Goal: Information Seeking & Learning: Learn about a topic

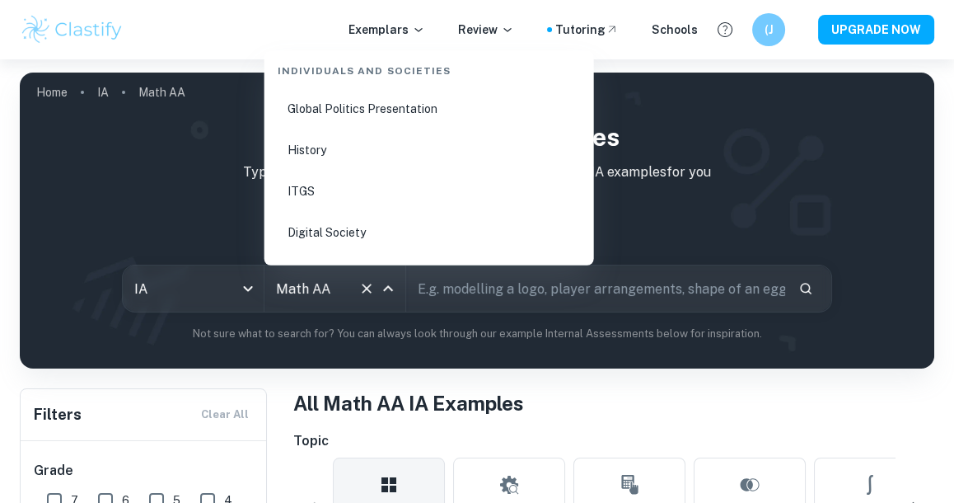
scroll to position [2121, 0]
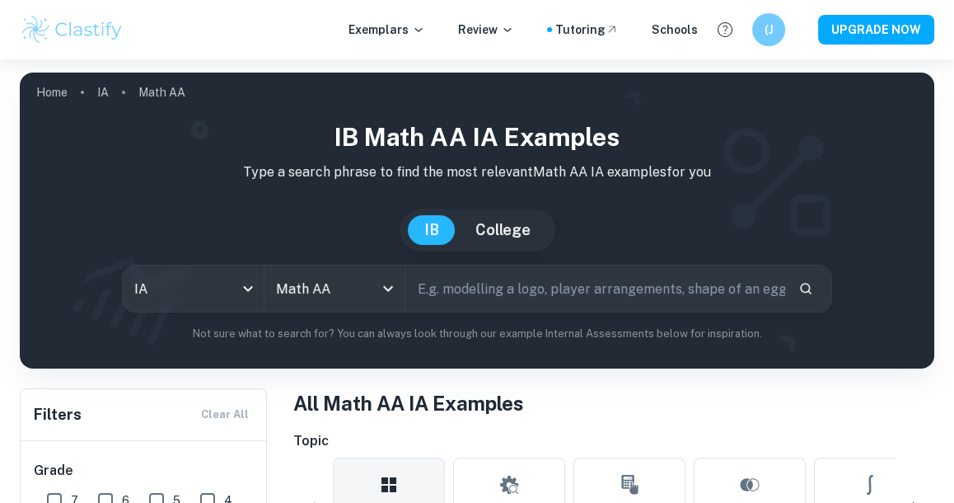
click at [209, 259] on div "IB Math AA IA examples Type a search phrase to find the most relevant Math AA I…" at bounding box center [477, 230] width 888 height 223
click at [209, 274] on body "We value your privacy We use cookies to enhance your browsing experience, serve…" at bounding box center [477, 310] width 954 height 503
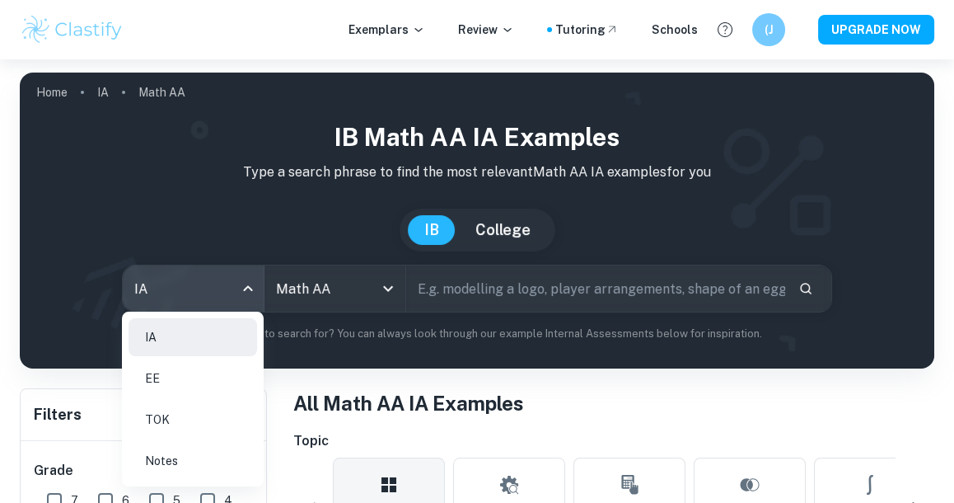
click at [195, 388] on li "EE" at bounding box center [193, 378] width 129 height 38
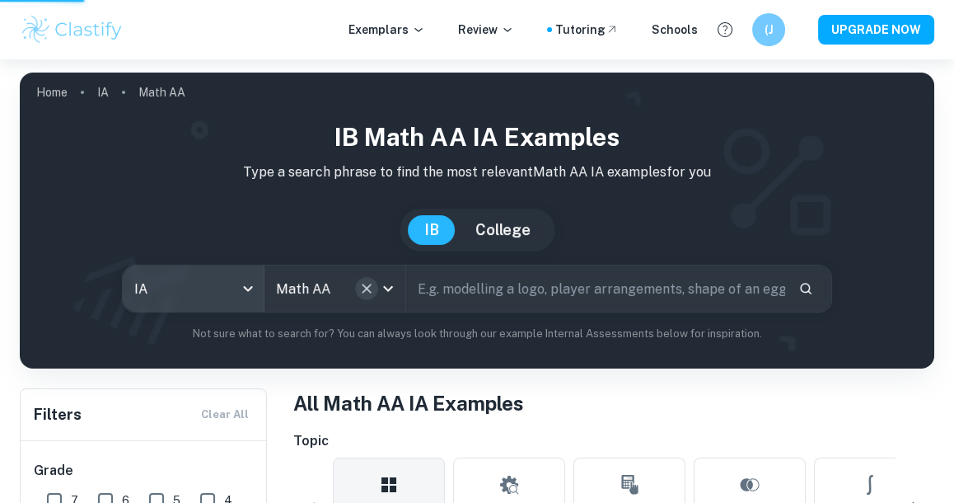
click at [374, 286] on icon "Clear" at bounding box center [366, 288] width 16 height 16
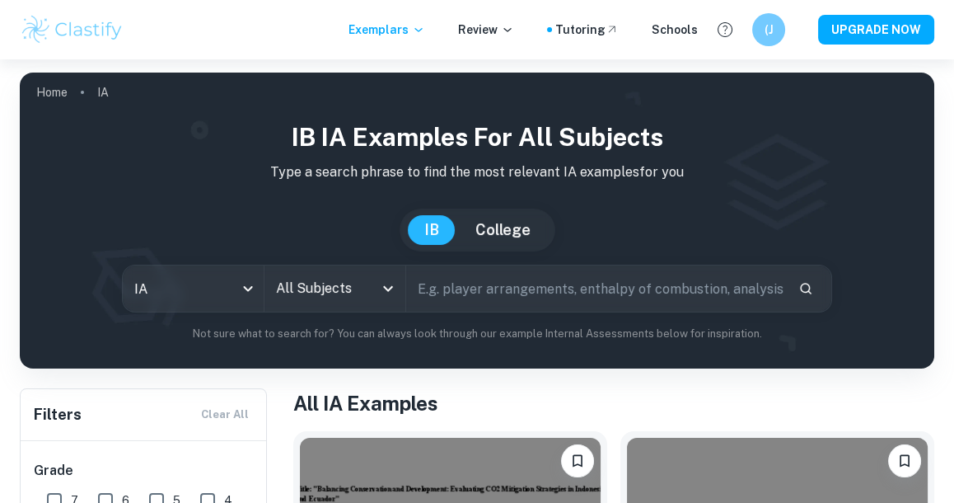
click at [373, 284] on div "All Subjects" at bounding box center [334, 288] width 141 height 46
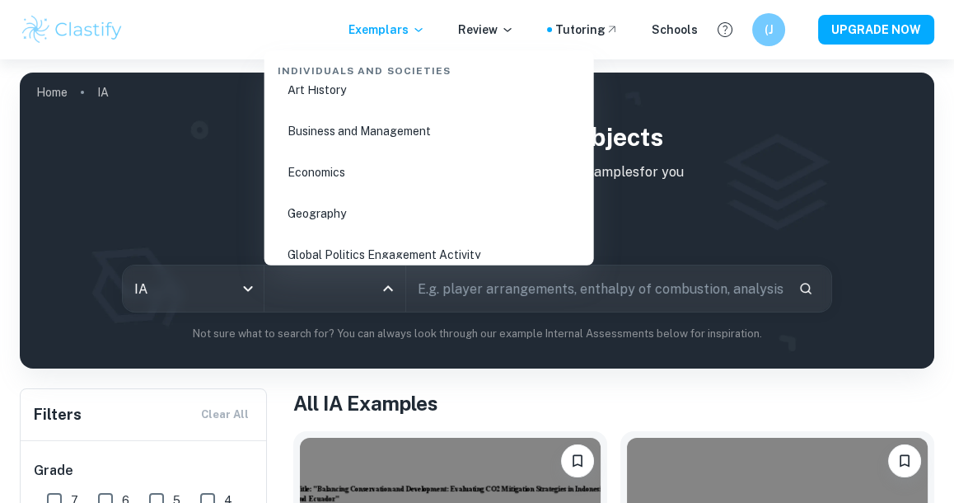
scroll to position [2001, 0]
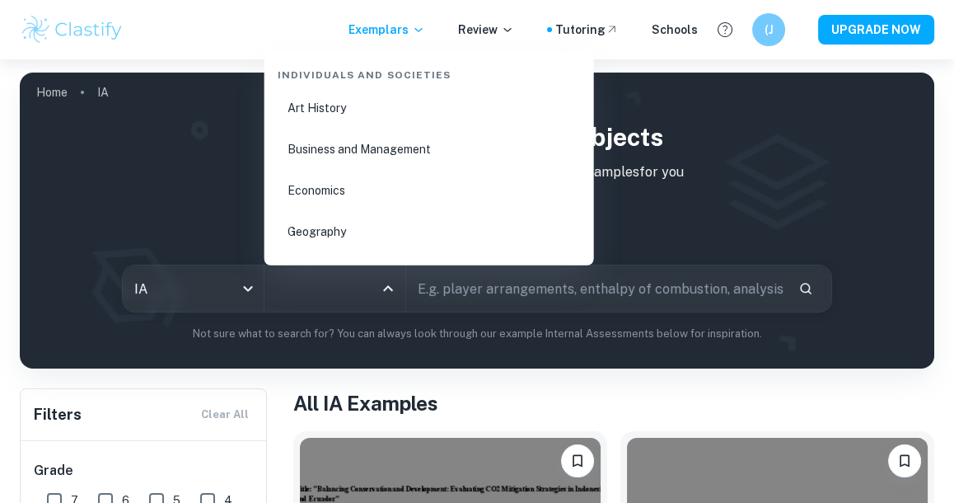
click at [345, 152] on li "Business and Management" at bounding box center [429, 150] width 316 height 38
type input "Business and Management"
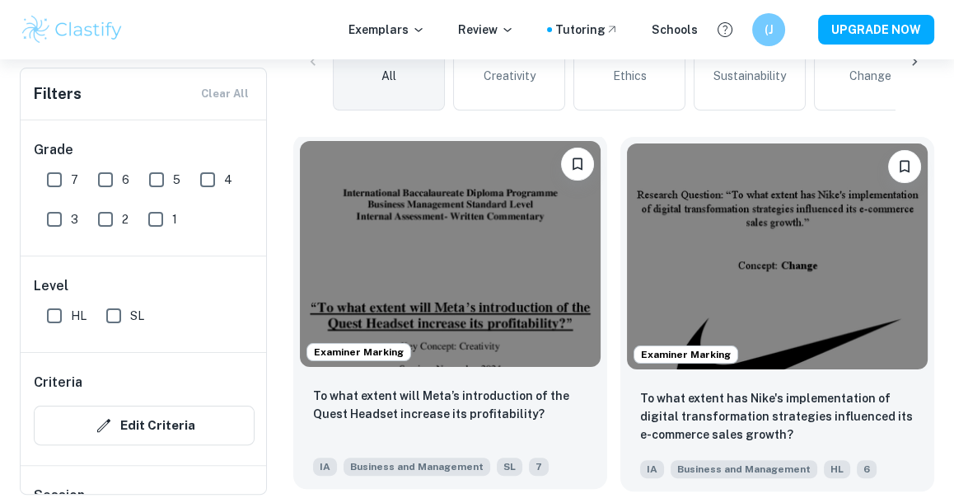
scroll to position [447, 0]
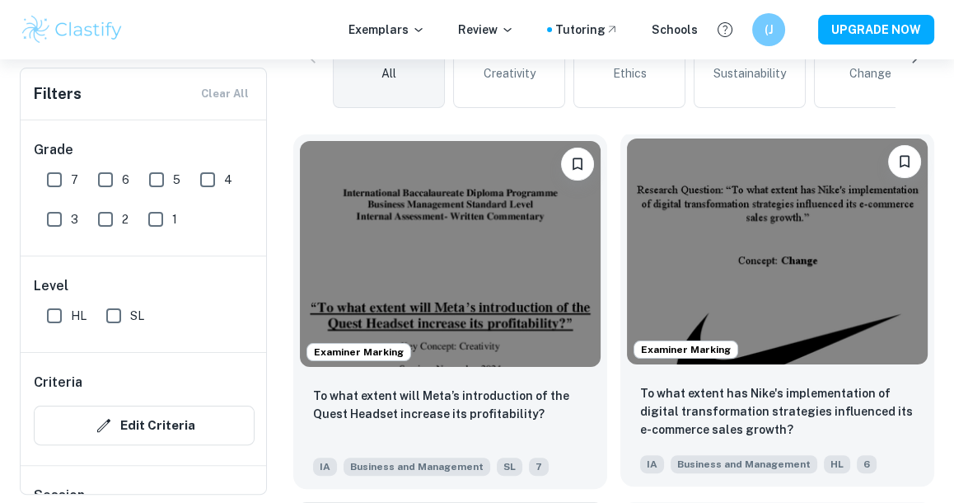
click at [682, 310] on img at bounding box center [777, 251] width 301 height 226
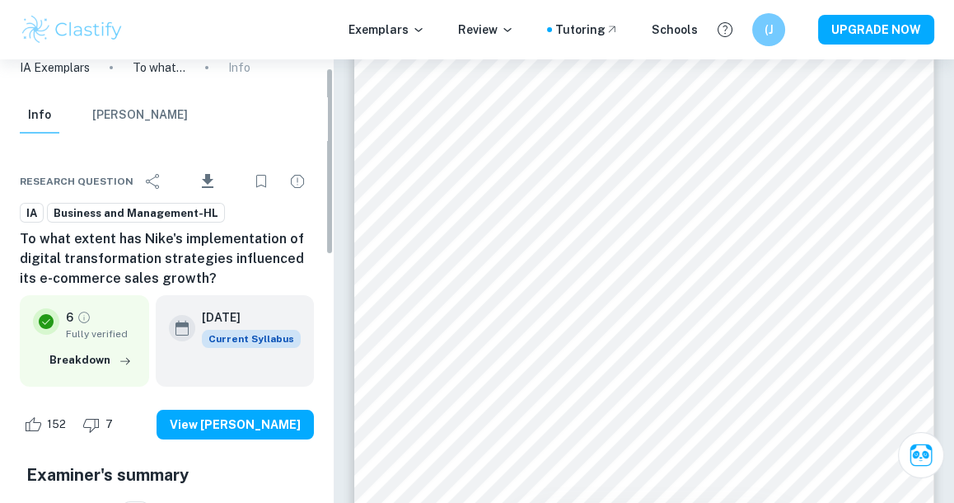
scroll to position [19, 0]
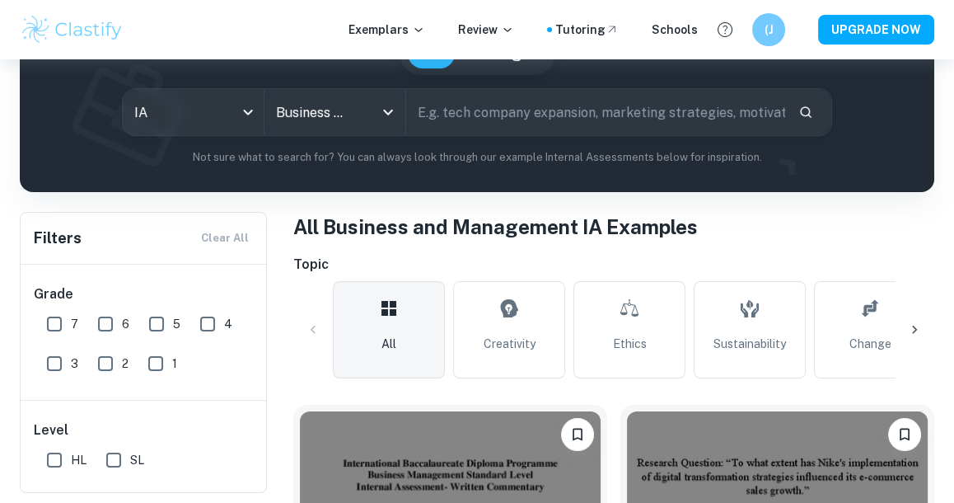
scroll to position [175, 0]
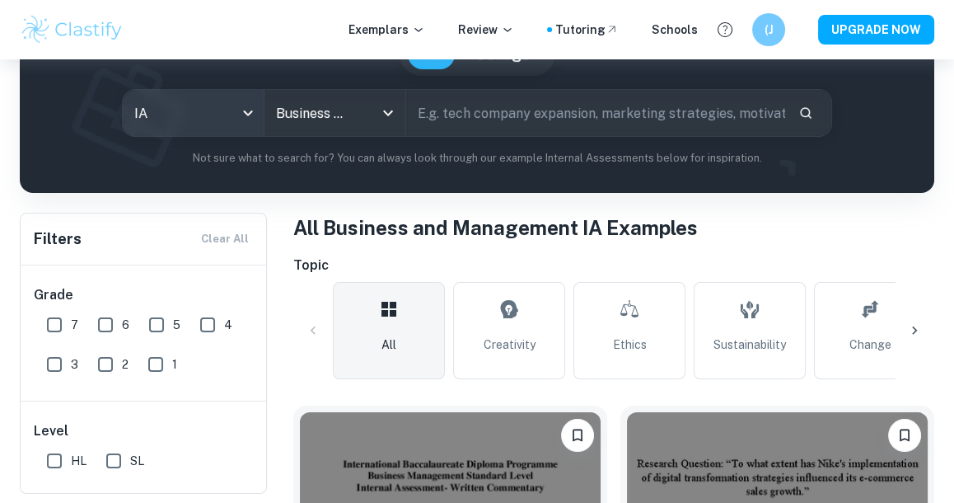
click at [197, 131] on body "We value your privacy We use cookies to enhance your browsing experience, serve…" at bounding box center [477, 135] width 954 height 503
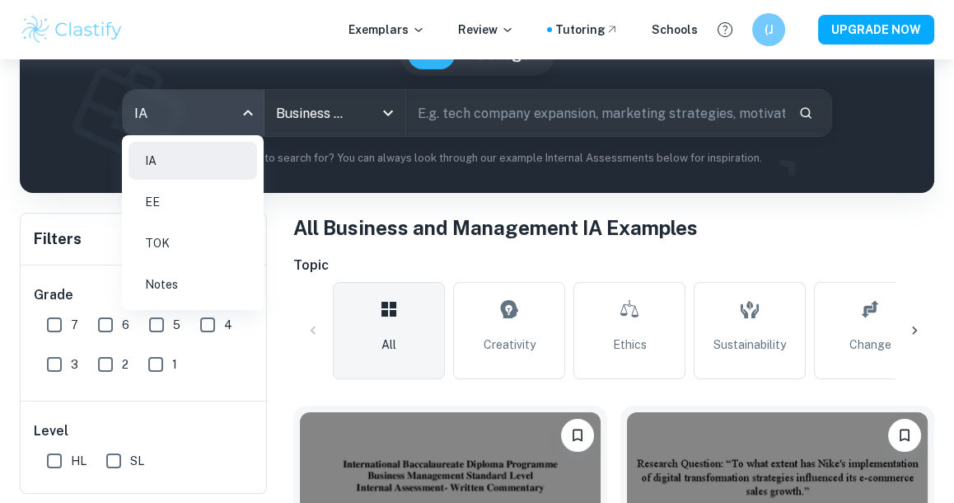
click at [202, 222] on ul "IA EE TOK Notes" at bounding box center [193, 222] width 142 height 175
click at [196, 208] on li "EE" at bounding box center [193, 202] width 129 height 38
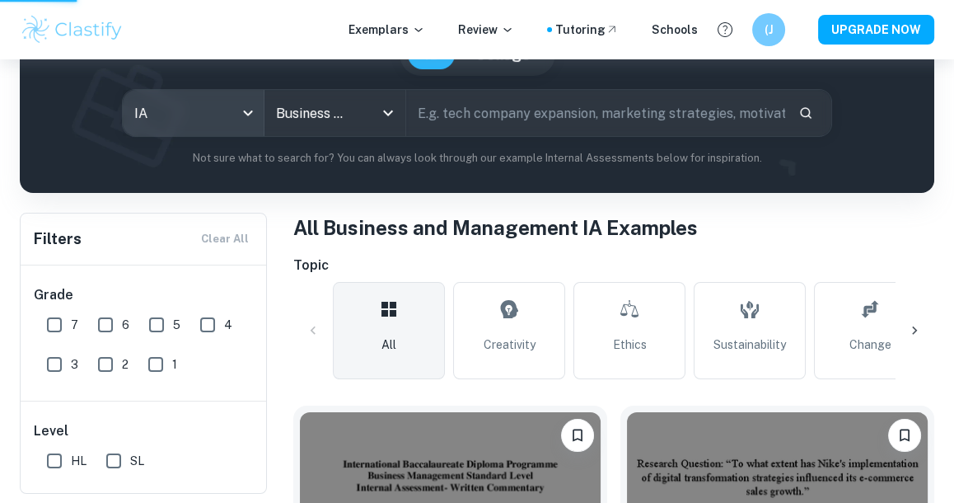
type input "ee"
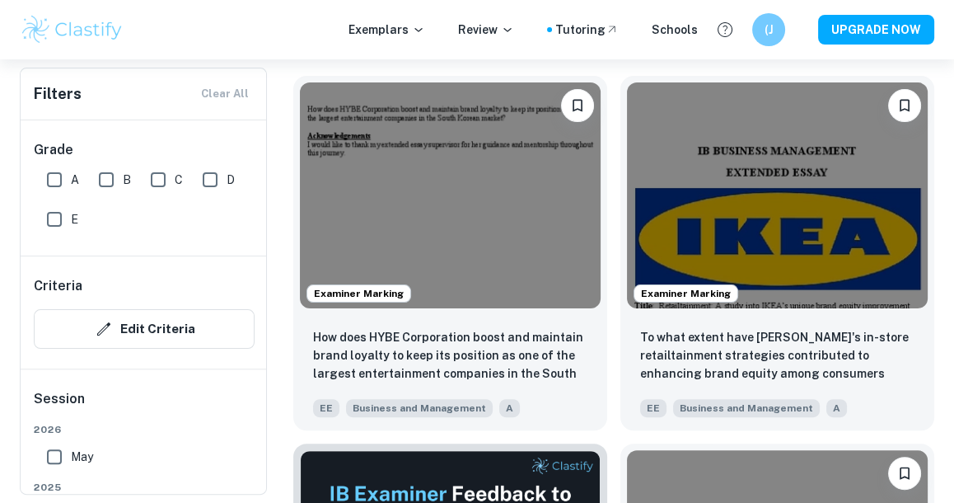
scroll to position [799, 0]
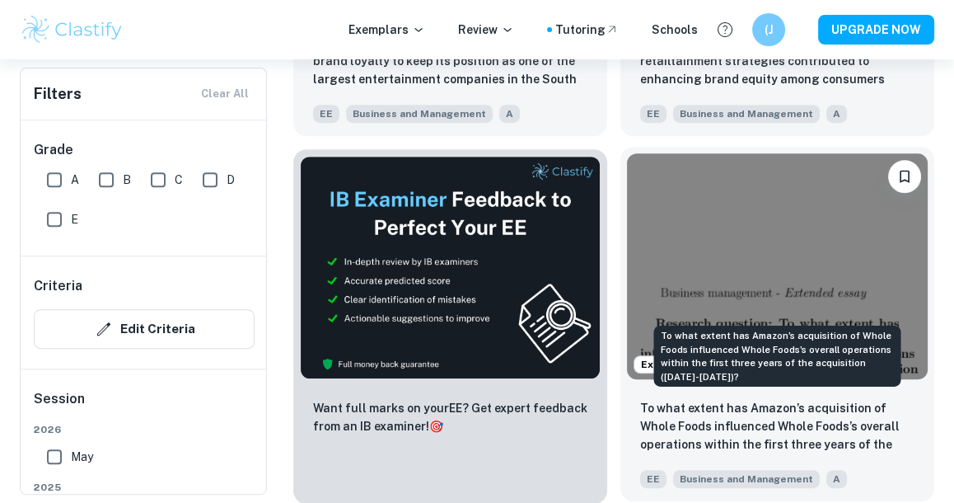
click at [710, 443] on p "To what extent has Amazon’s acquisition of Whole Foods influenced Whole Foods’s…" at bounding box center [777, 427] width 274 height 56
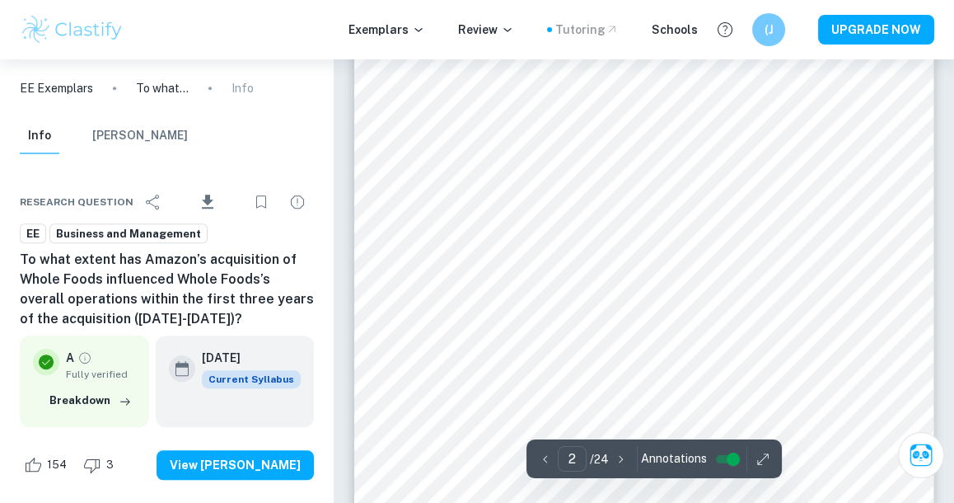
scroll to position [1072, 0]
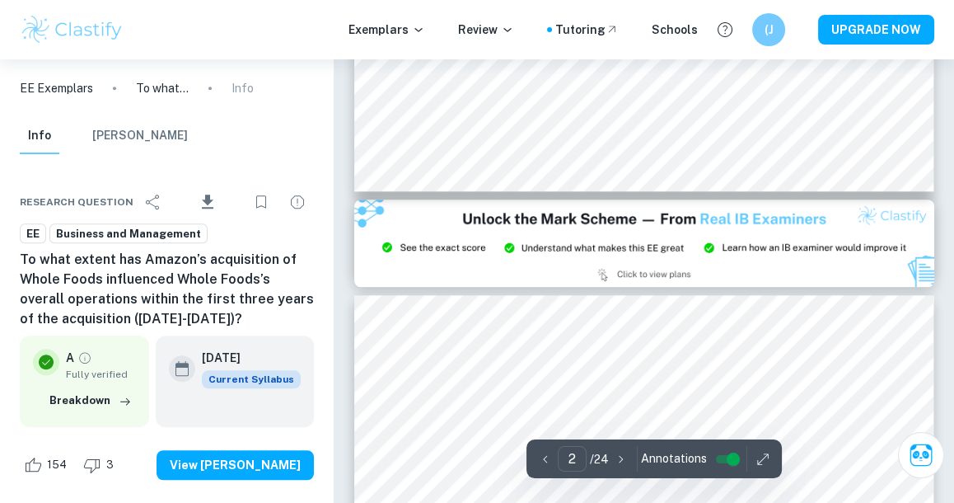
type input "3"
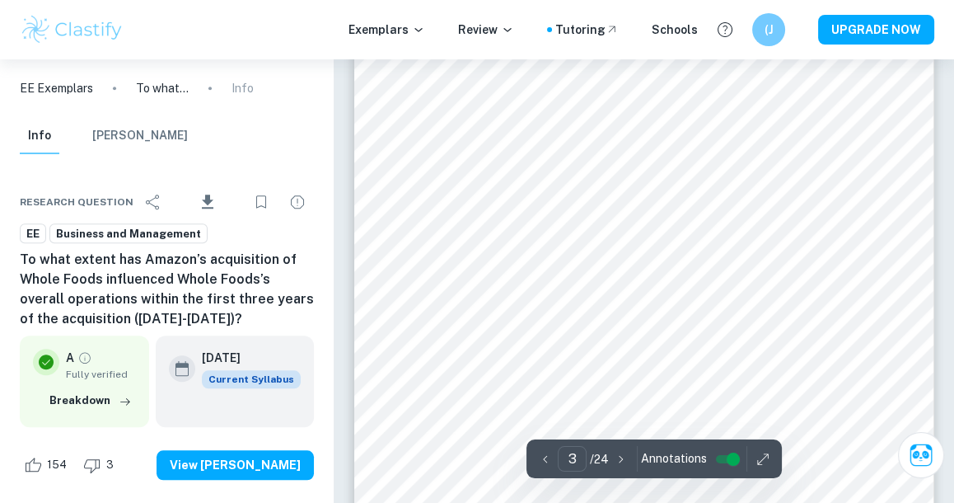
scroll to position [1757, 0]
